Goal: Obtain resource: Download file/media

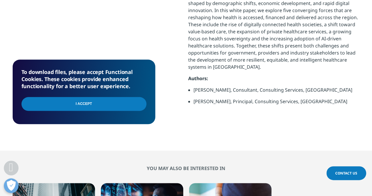
scroll to position [324, 0]
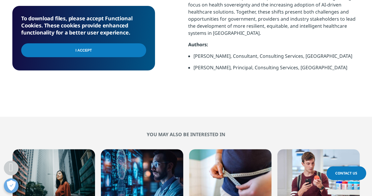
click at [100, 51] on input "I Accept" at bounding box center [83, 50] width 125 height 14
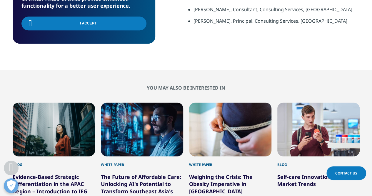
scroll to position [441, 0]
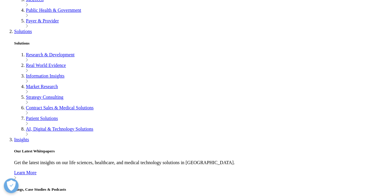
scroll to position [273, 0]
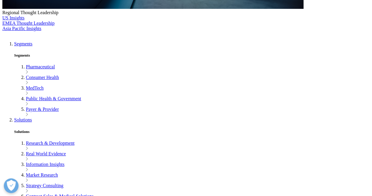
type input "Shu Yi"
type input "Ho"
type input "shu.yi@novi-health.com"
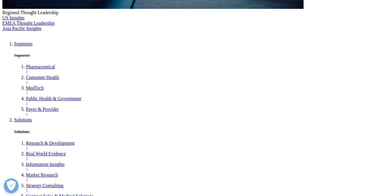
type input "SEO Manager"
type input "NOVI Health"
select select "Singapore"
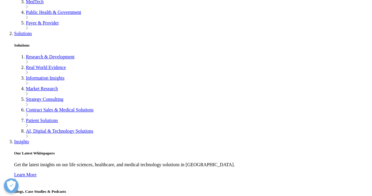
scroll to position [361, 0]
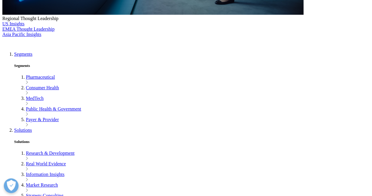
scroll to position [233, 0]
